Goal: Information Seeking & Learning: Learn about a topic

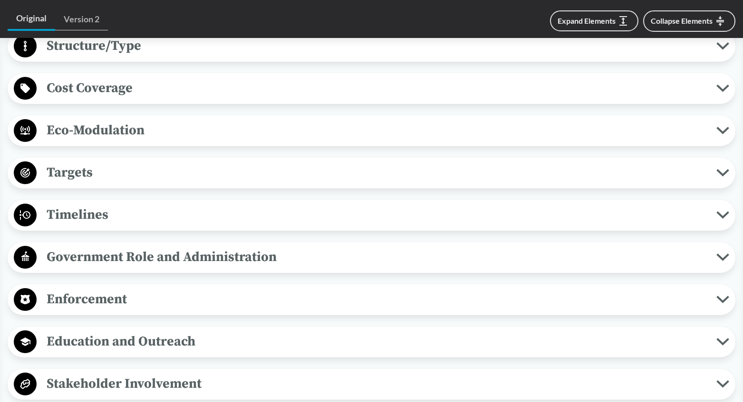
scroll to position [713, 0]
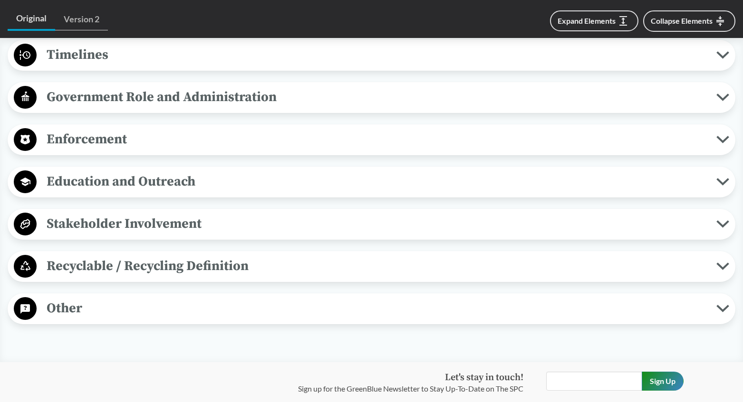
click at [200, 262] on span "Recyclable / Recycling Definition" at bounding box center [376, 266] width 679 height 21
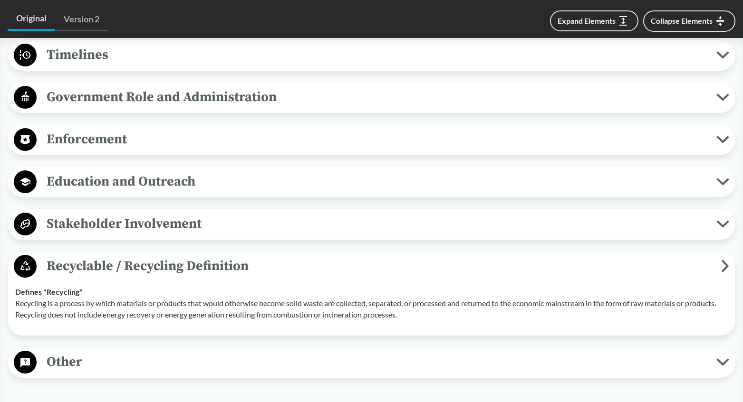
click at [200, 262] on span "Recyclable / Recycling Definition" at bounding box center [379, 266] width 684 height 21
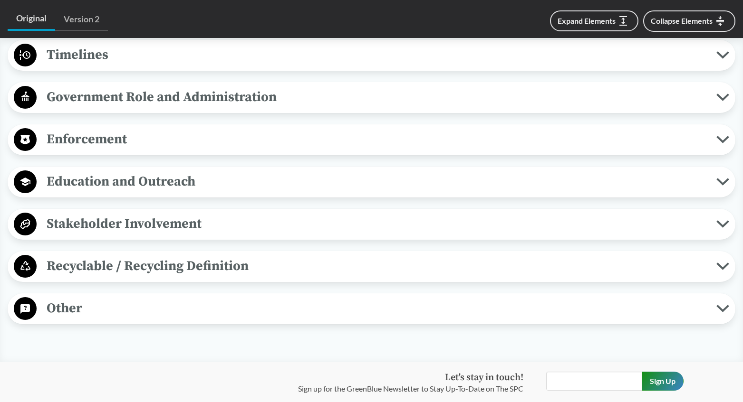
click at [201, 235] on button "Stakeholder Involvement" at bounding box center [371, 224] width 721 height 24
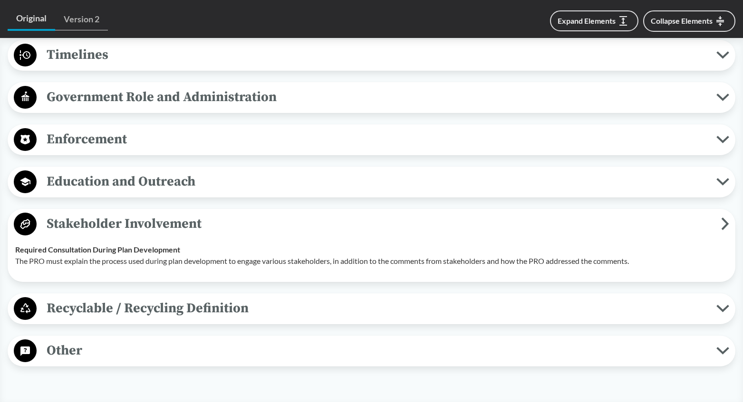
drag, startPoint x: 201, startPoint y: 235, endPoint x: 201, endPoint y: 242, distance: 7.1
click at [200, 243] on div "Stakeholder Involvement Required Consultation During Plan Development The PRO m…" at bounding box center [371, 245] width 727 height 73
click at [205, 235] on button "Stakeholder Involvement" at bounding box center [371, 224] width 721 height 24
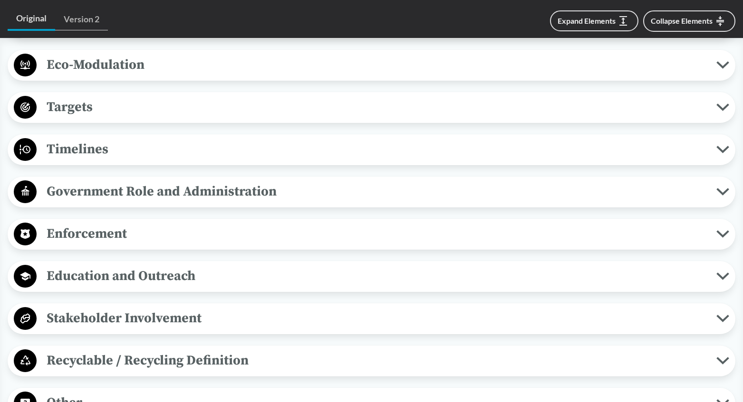
scroll to position [618, 0]
click at [167, 196] on span "Government Role and Administration" at bounding box center [376, 192] width 679 height 21
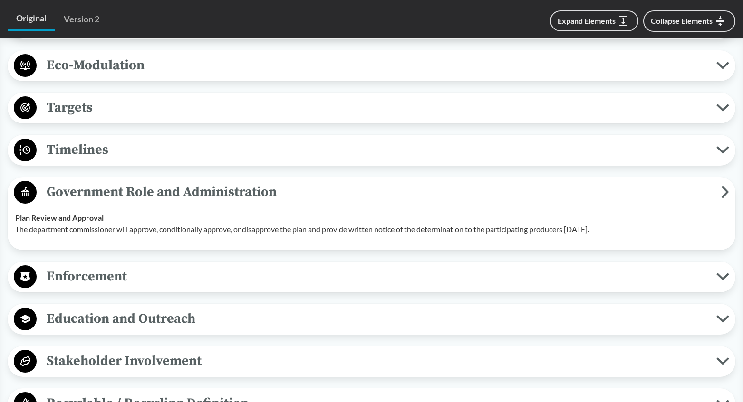
click at [166, 200] on span "Government Role and Administration" at bounding box center [379, 192] width 684 height 21
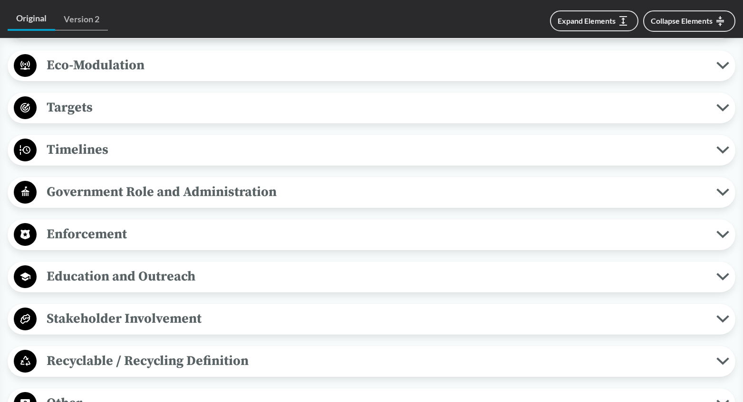
click at [175, 166] on div "Covered Products All Packaging Types Packaging is any product or material that …" at bounding box center [371, 108] width 727 height 623
click at [180, 160] on span "Timelines" at bounding box center [376, 149] width 679 height 21
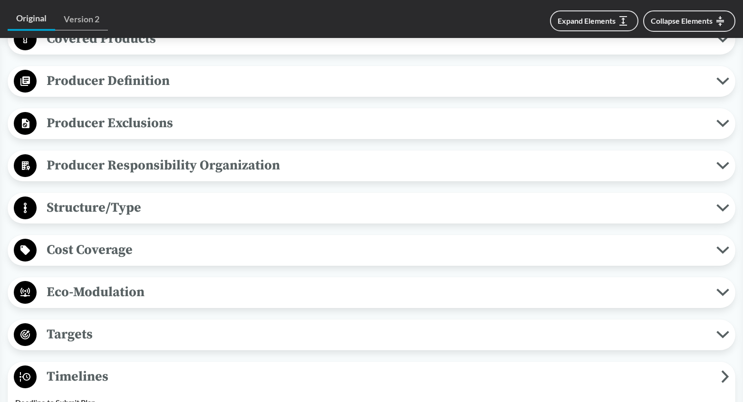
scroll to position [380, 0]
